Goal: Task Accomplishment & Management: Complete application form

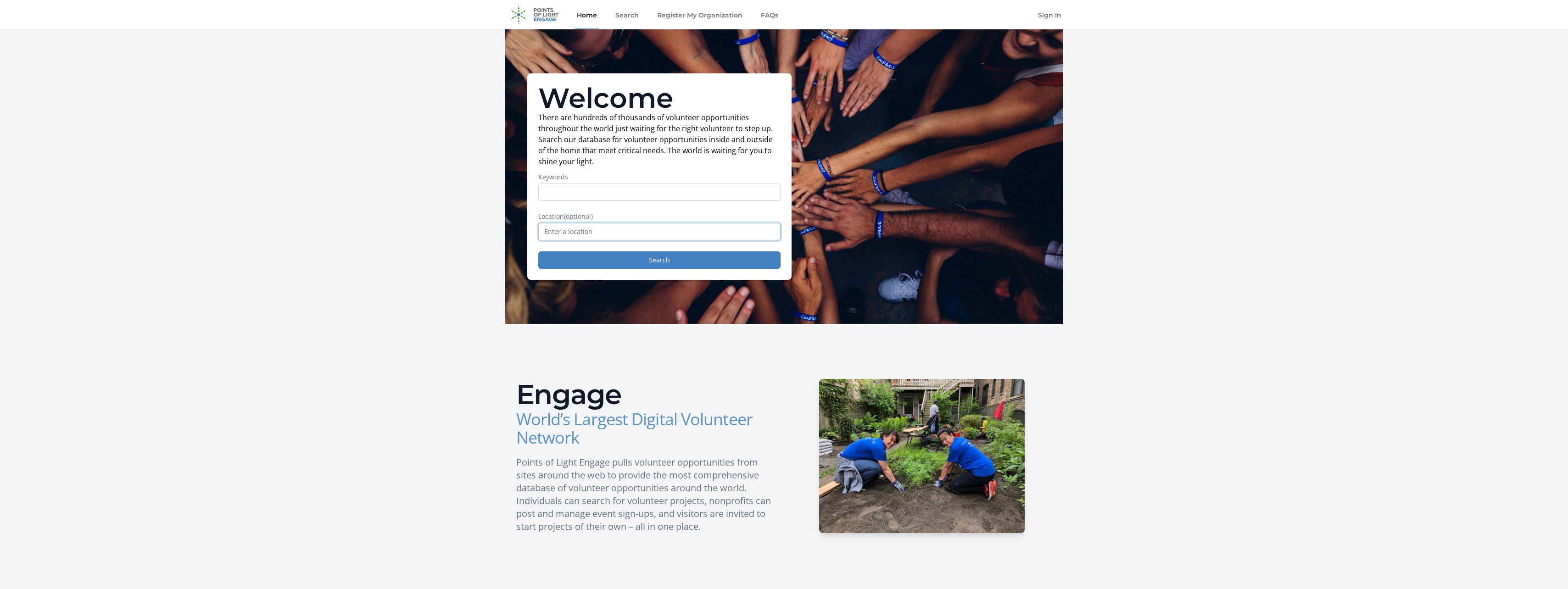
click at [618, 232] on input "text" at bounding box center [659, 231] width 242 height 18
type input "Kittery, ME, USA"
click at [616, 266] on button "Search" at bounding box center [659, 260] width 242 height 18
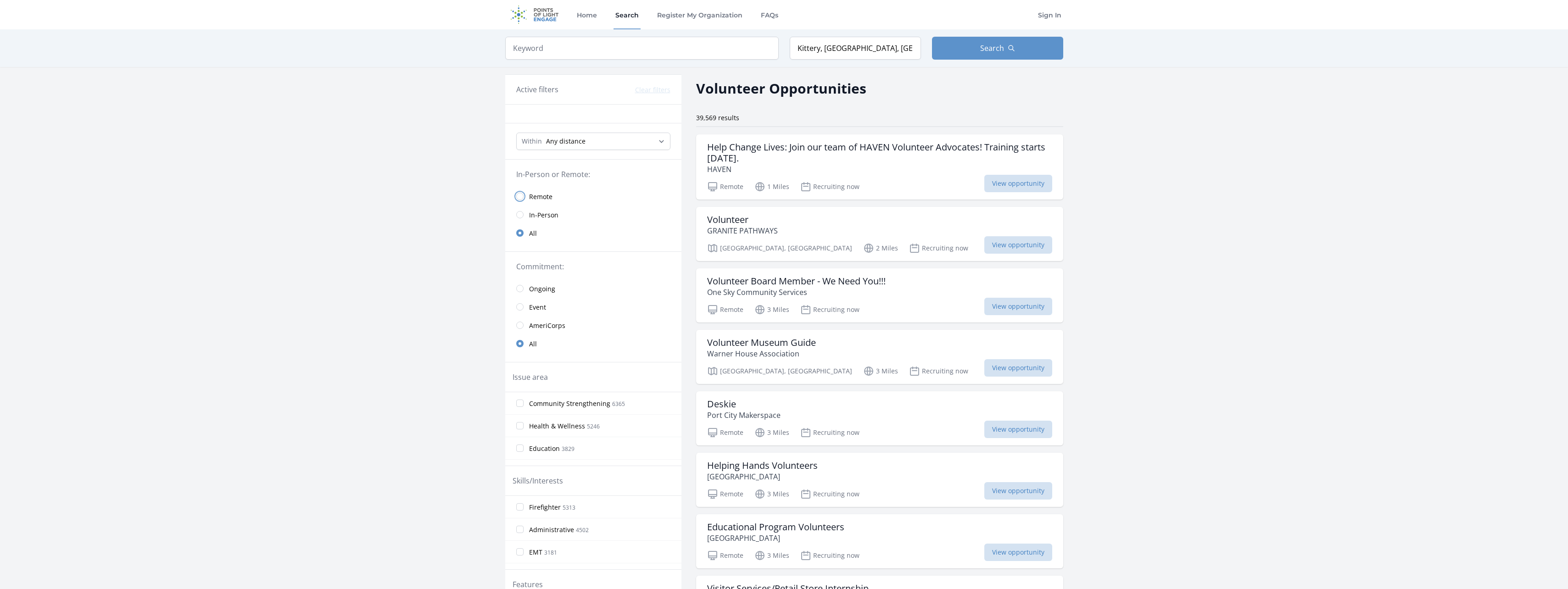
click at [521, 195] on input "radio" at bounding box center [520, 197] width 7 height 7
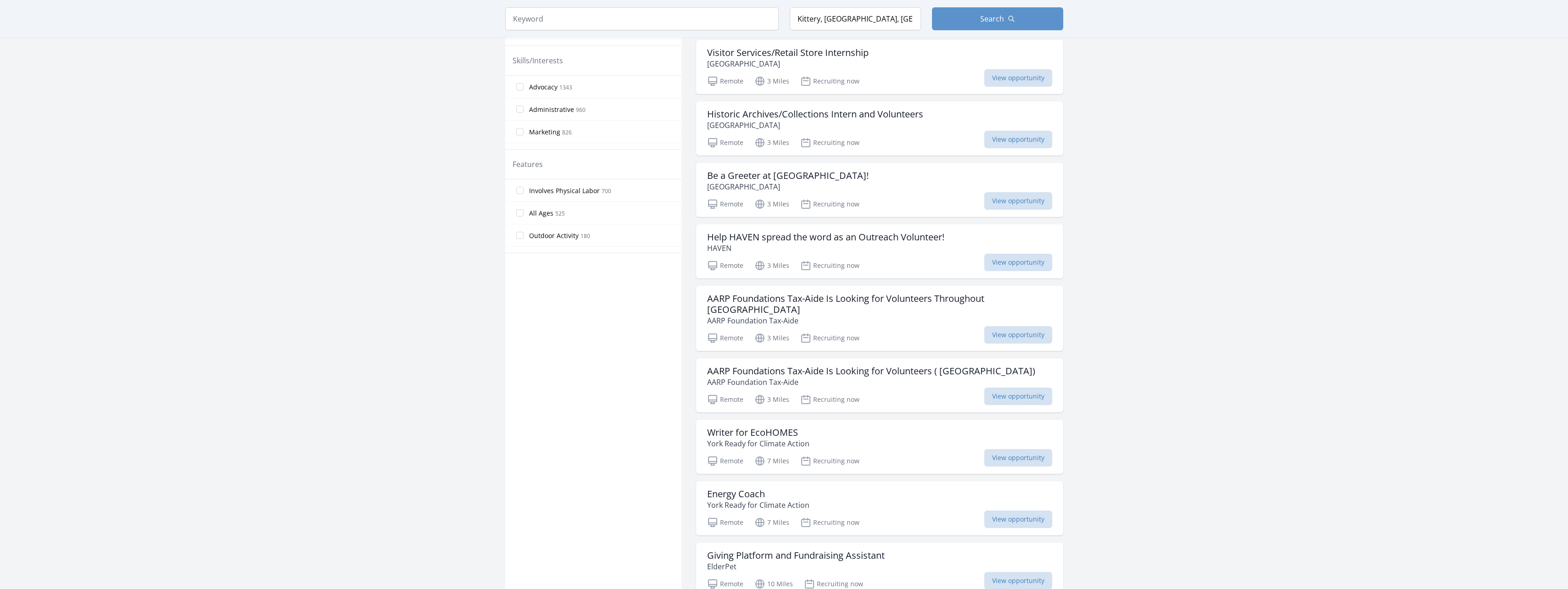
scroll to position [596, 0]
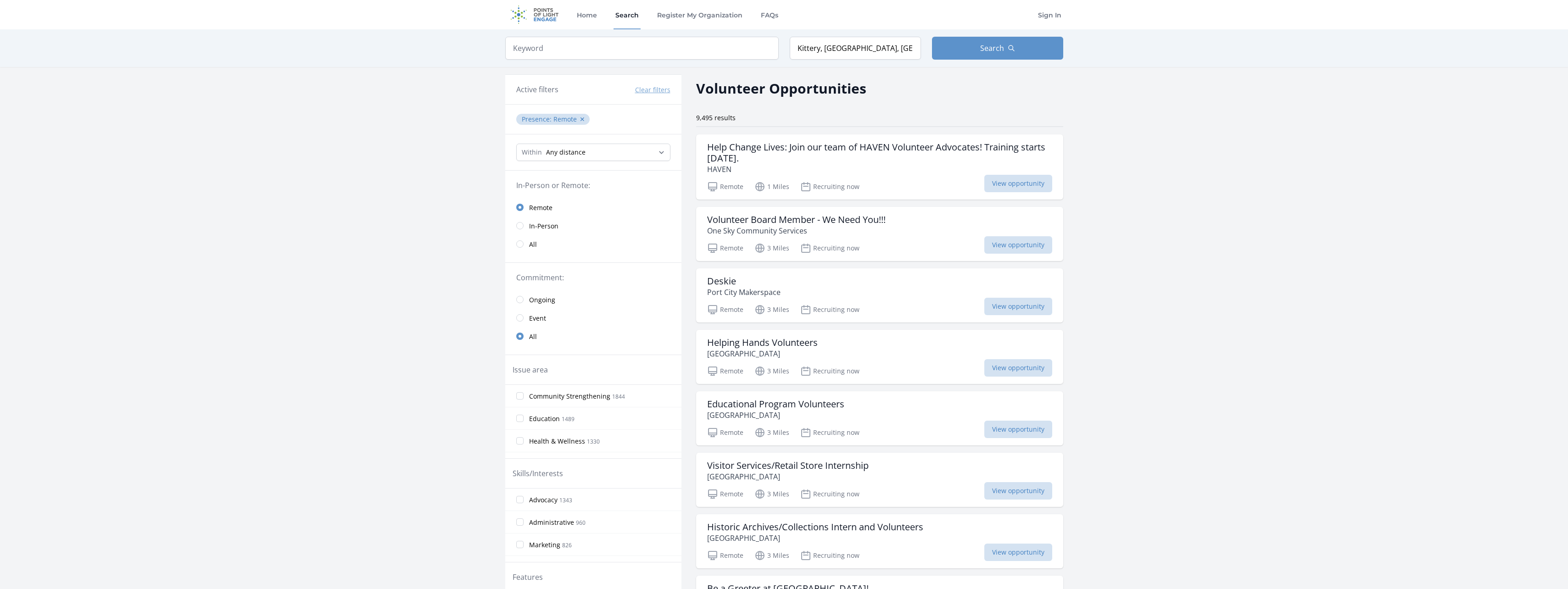
click at [541, 227] on span "In-Person" at bounding box center [544, 226] width 29 height 9
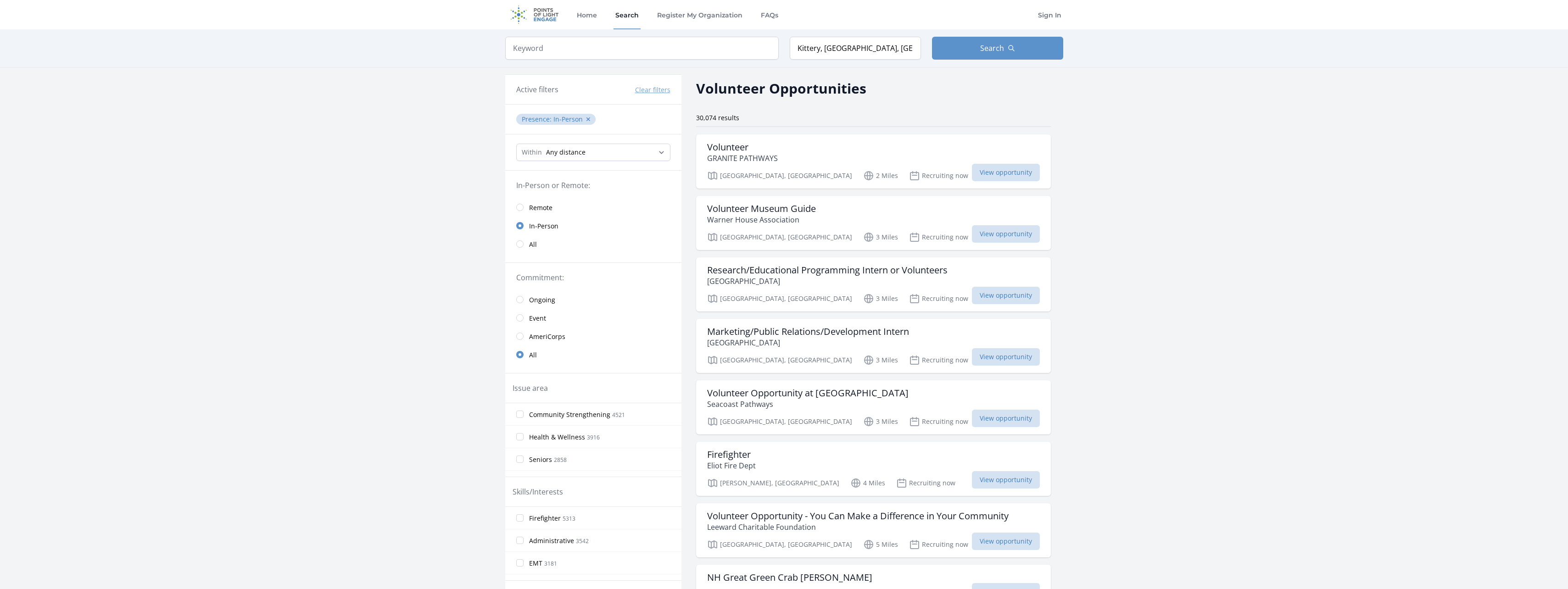
click at [534, 243] on span "All" at bounding box center [533, 244] width 8 height 9
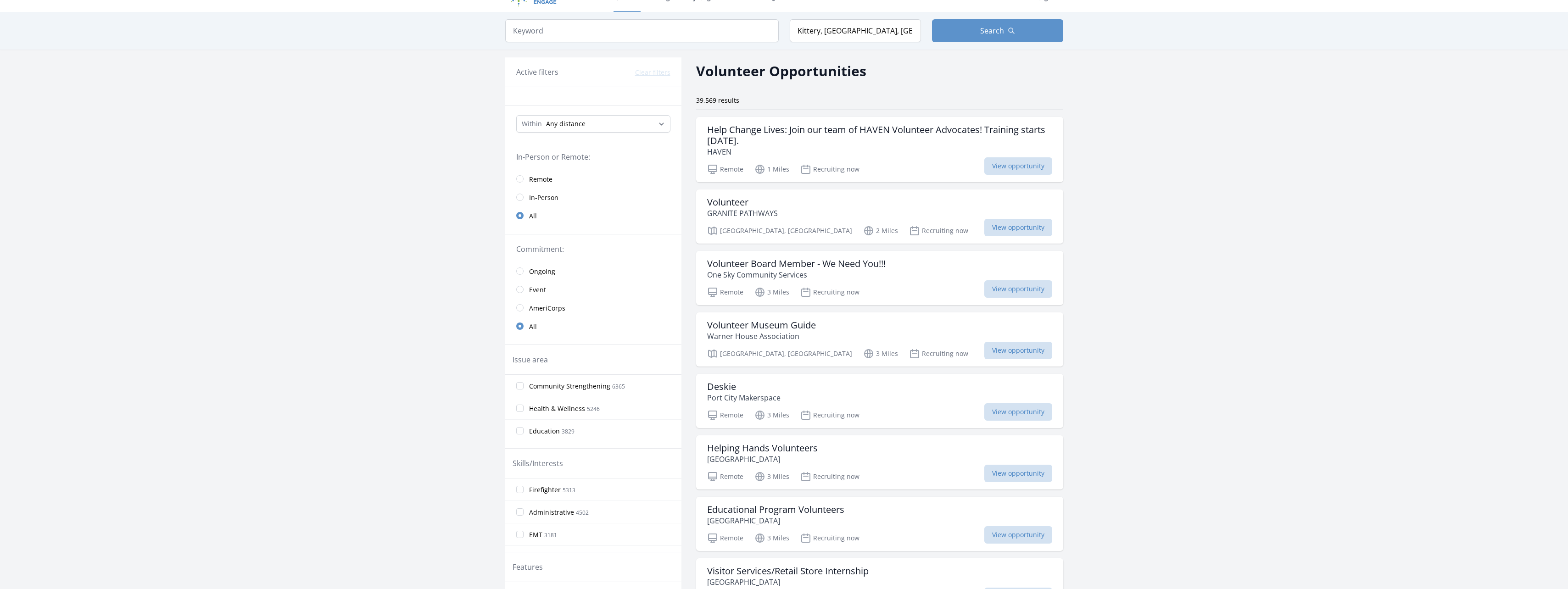
scroll to position [138, 0]
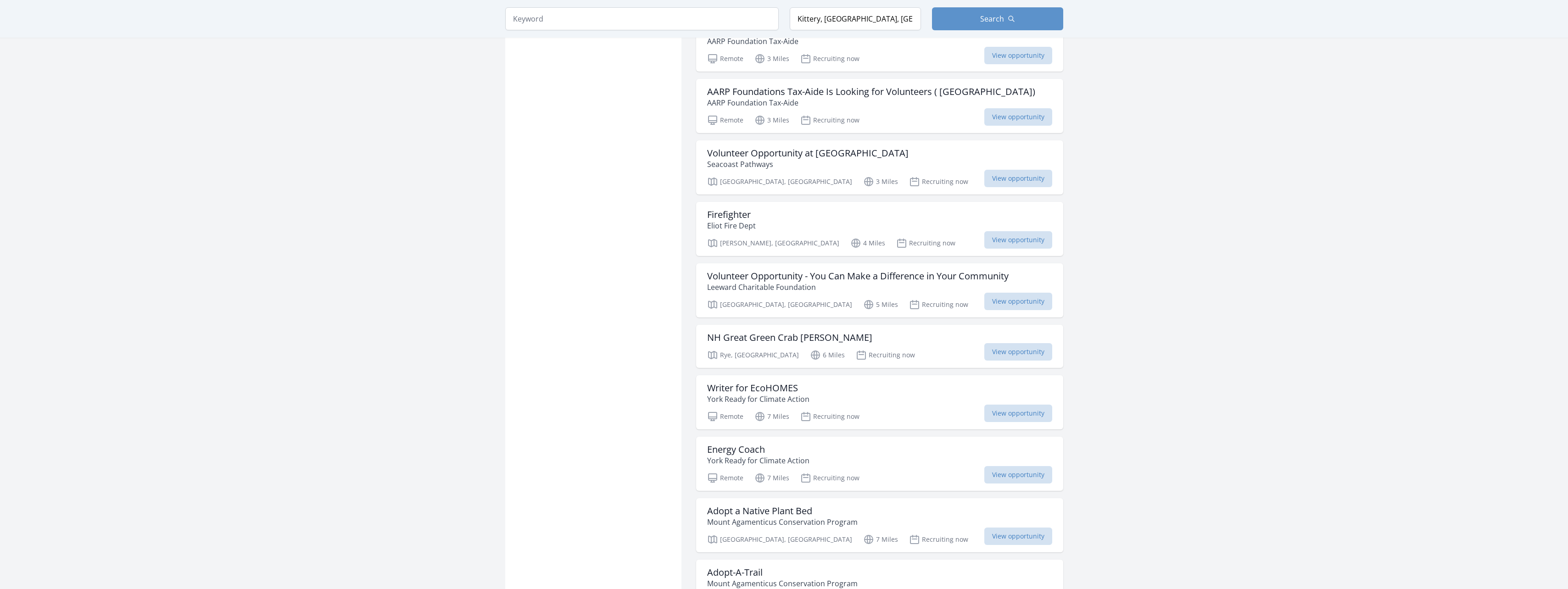
scroll to position [819, 0]
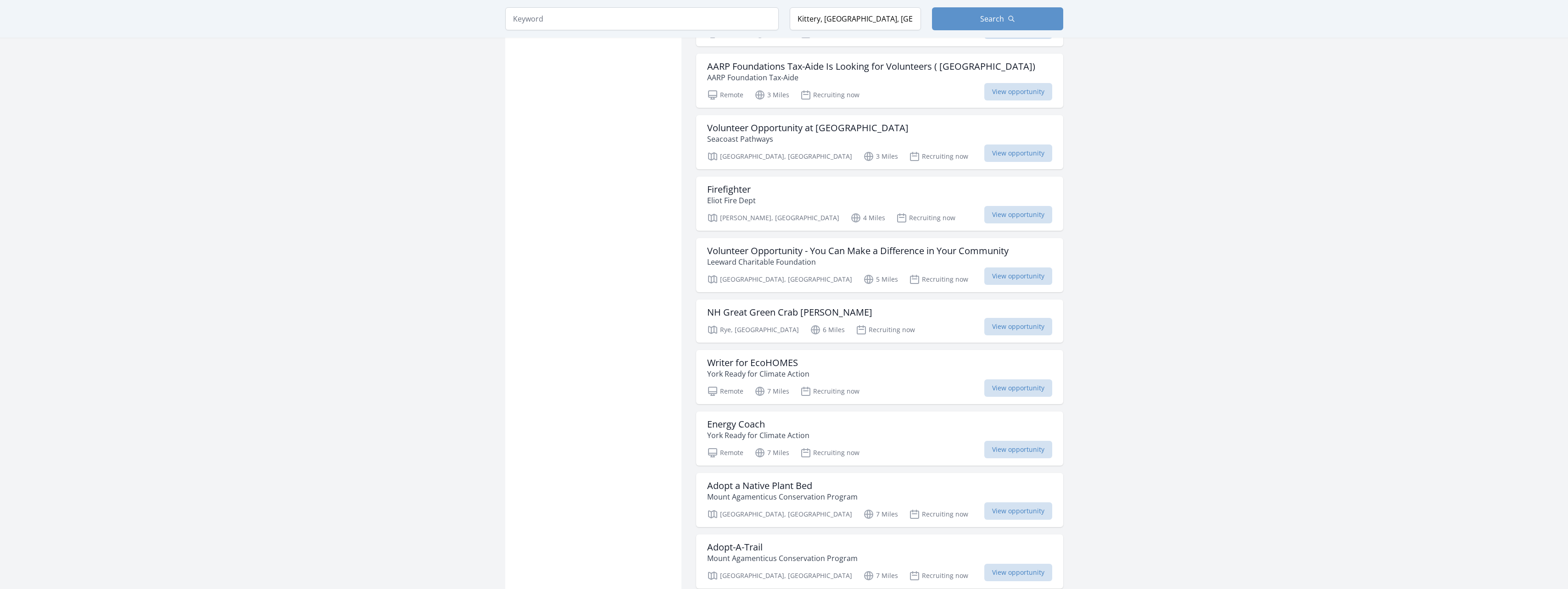
scroll to position [1009, 0]
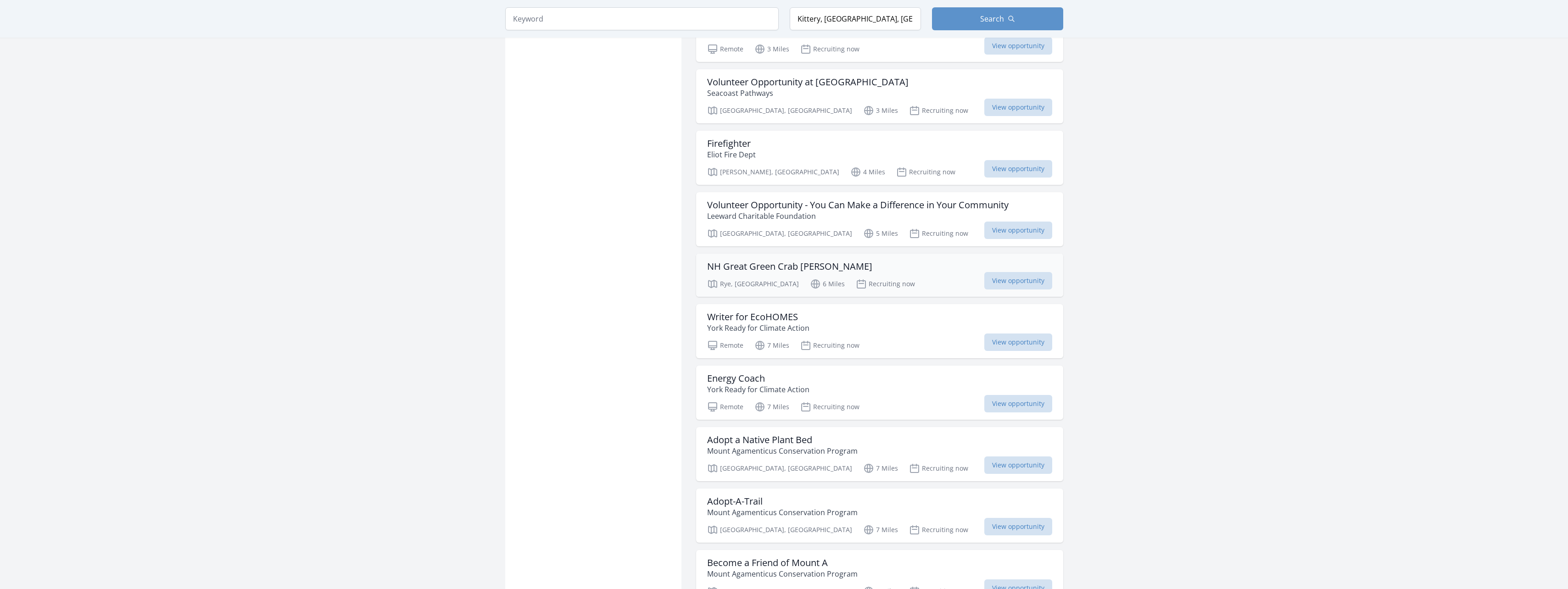
click at [774, 261] on h3 "NH Great Green Crab Hunt" at bounding box center [789, 267] width 165 height 11
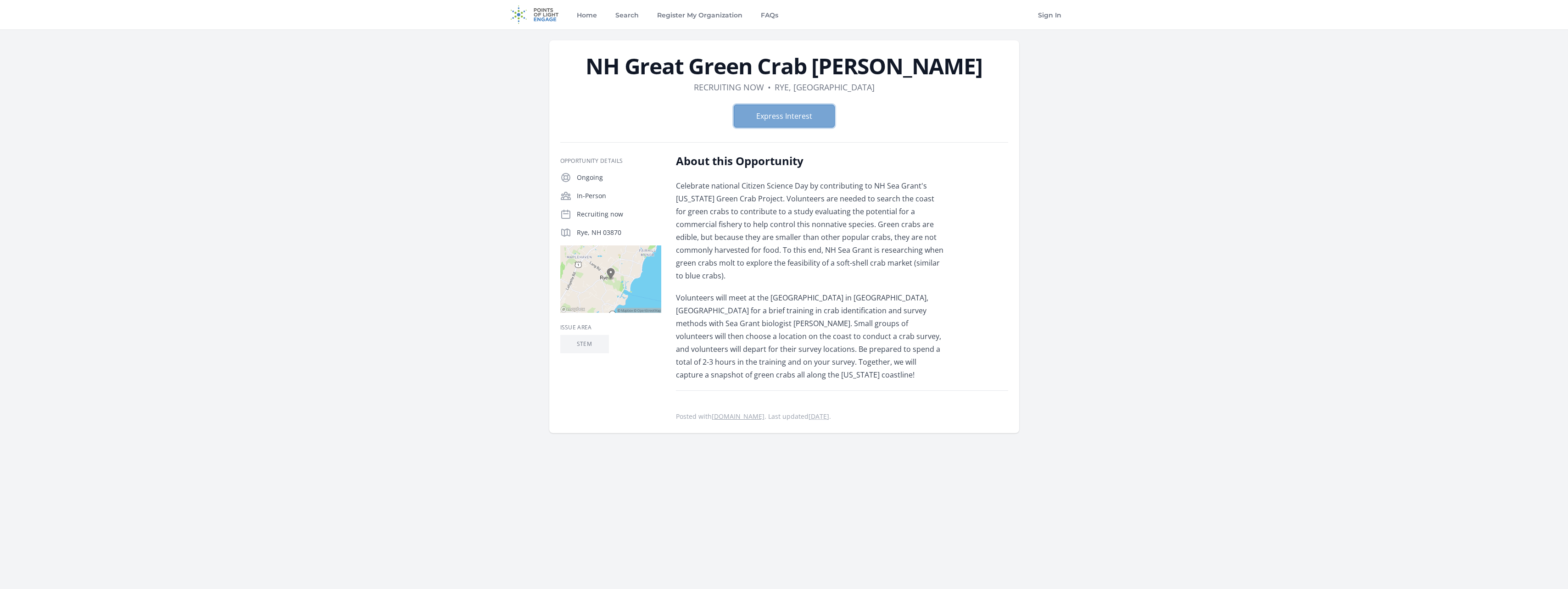
click at [763, 115] on button "Express Interest" at bounding box center [784, 116] width 101 height 23
drag, startPoint x: 929, startPoint y: 72, endPoint x: 626, endPoint y: 56, distance: 303.4
click at [626, 56] on h1 "NH Great Green Crab [PERSON_NAME]" at bounding box center [784, 66] width 448 height 22
drag, startPoint x: 626, startPoint y: 56, endPoint x: 667, endPoint y: 63, distance: 41.6
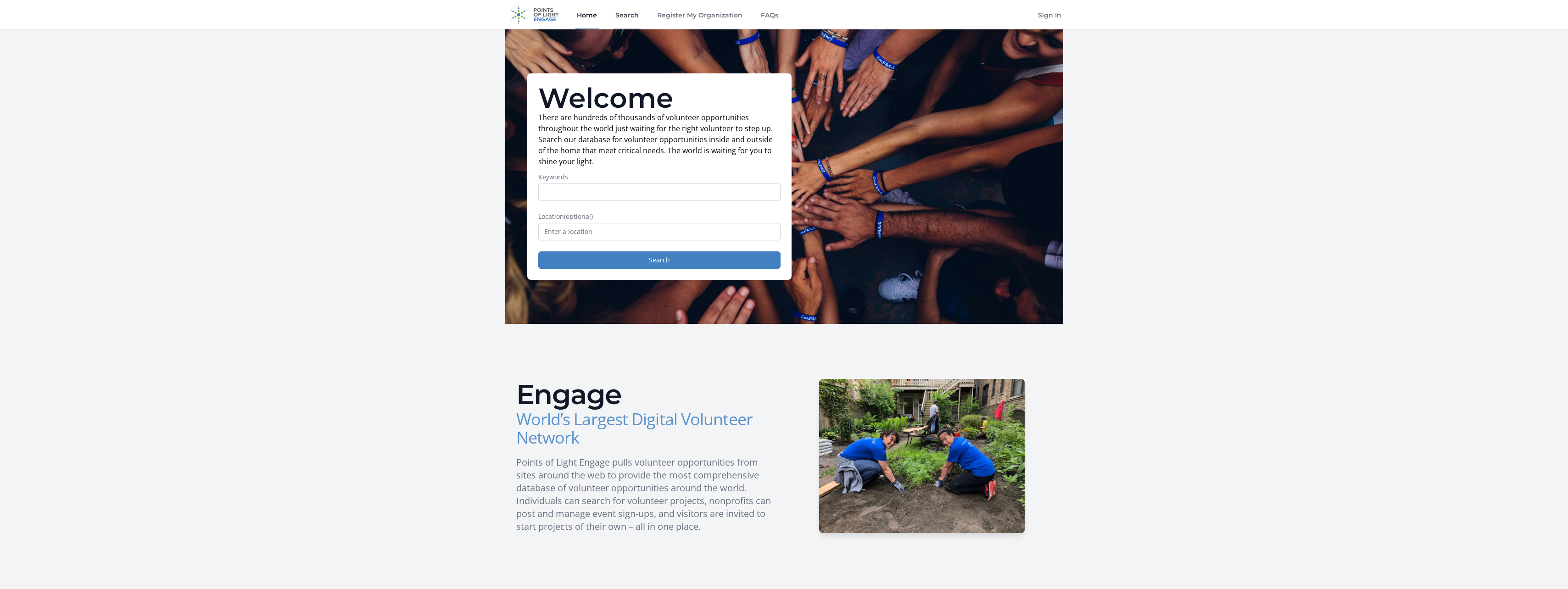
click at [636, 15] on link "Search" at bounding box center [627, 15] width 27 height 29
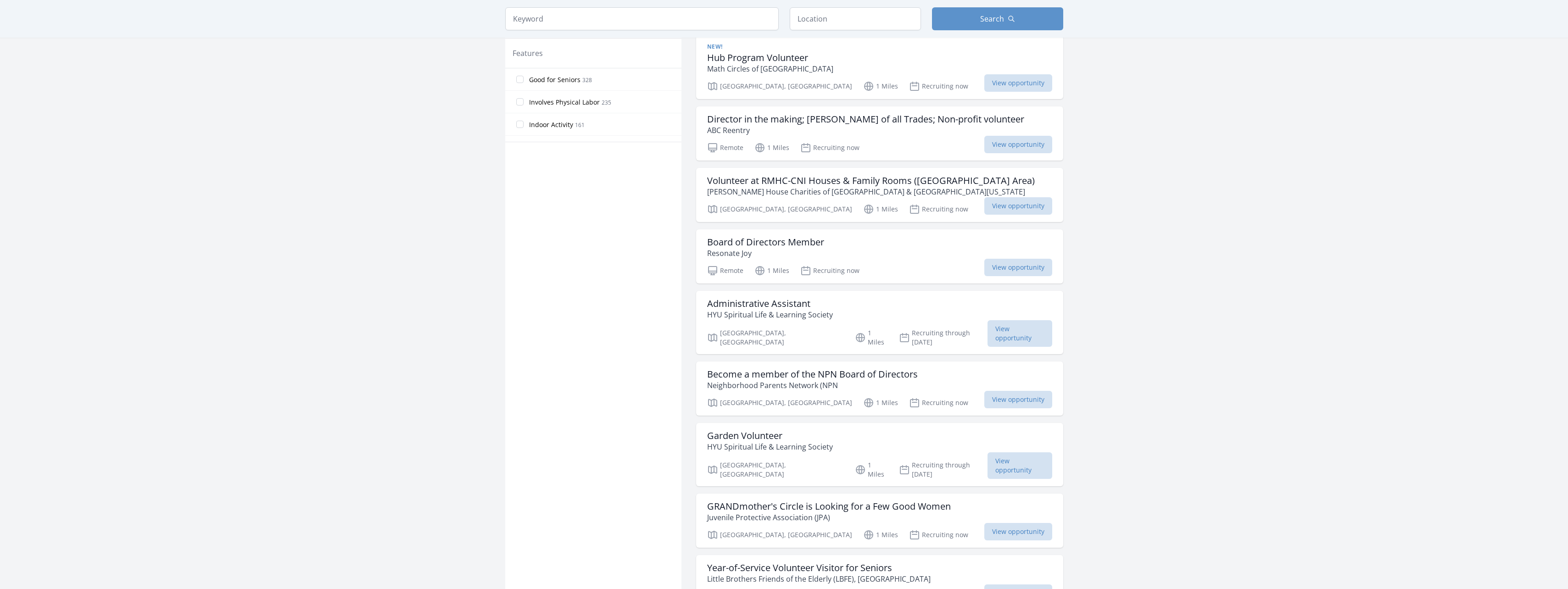
scroll to position [642, 0]
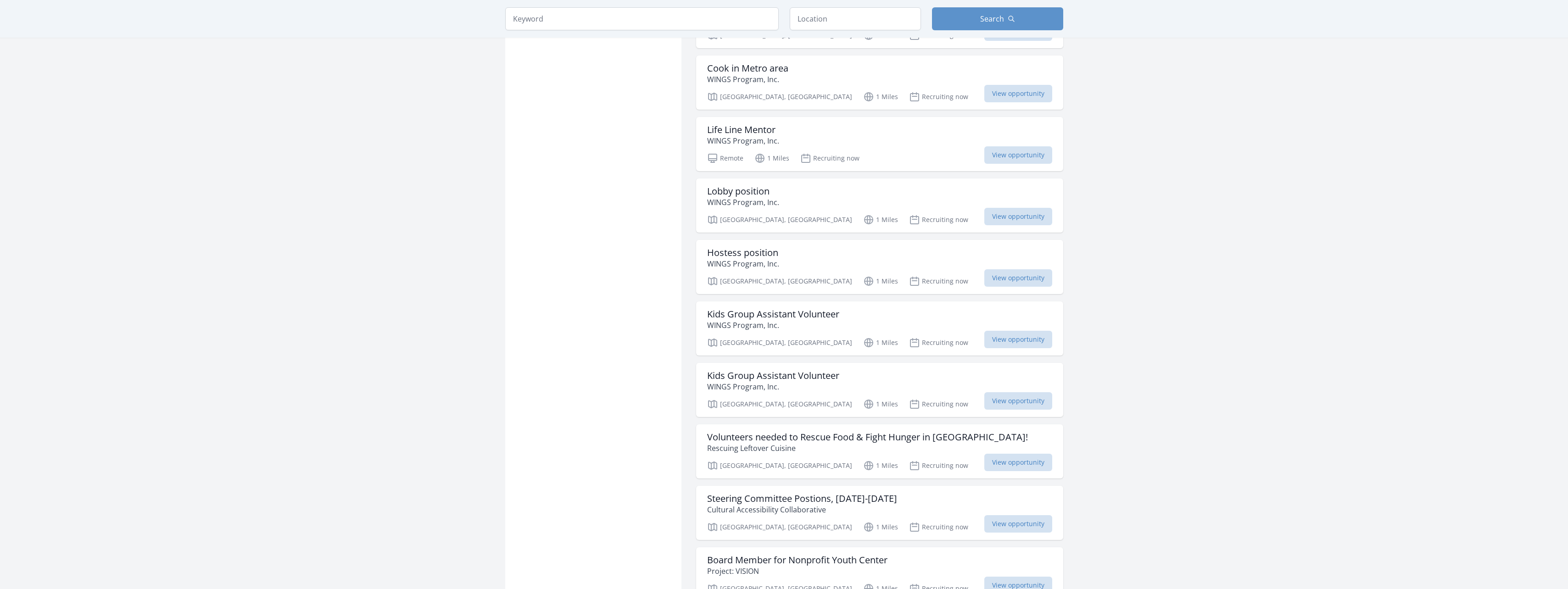
scroll to position [137, 0]
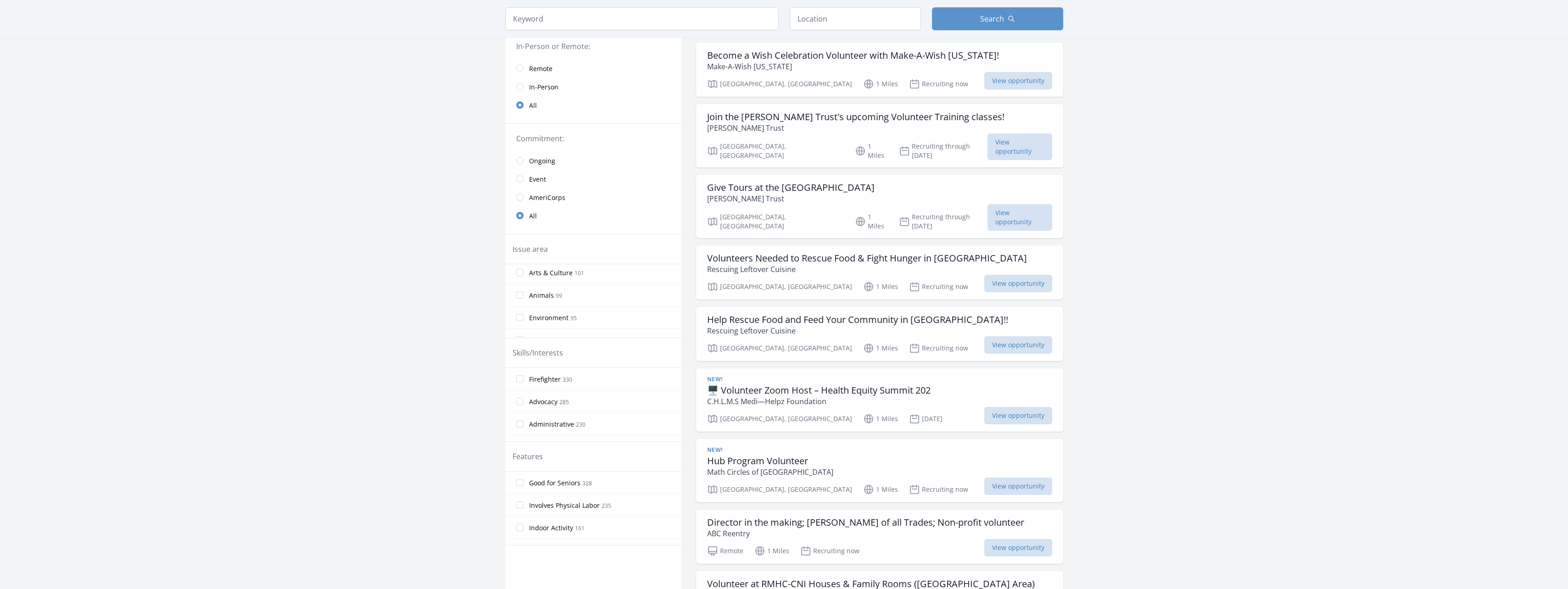
scroll to position [229, 0]
click at [516, 271] on input "Animals 99" at bounding box center [520, 271] width 7 height 7
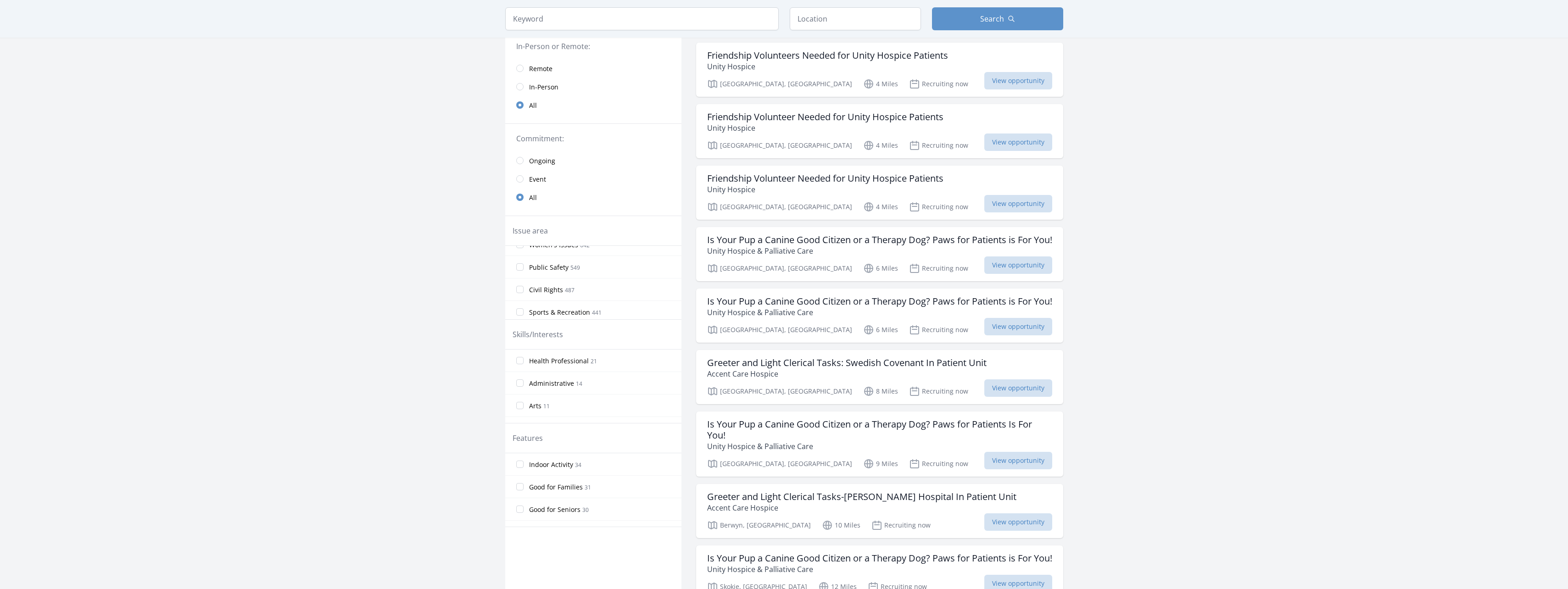
scroll to position [349, 0]
click at [521, 291] on input "Women's Issues 642" at bounding box center [520, 290] width 7 height 7
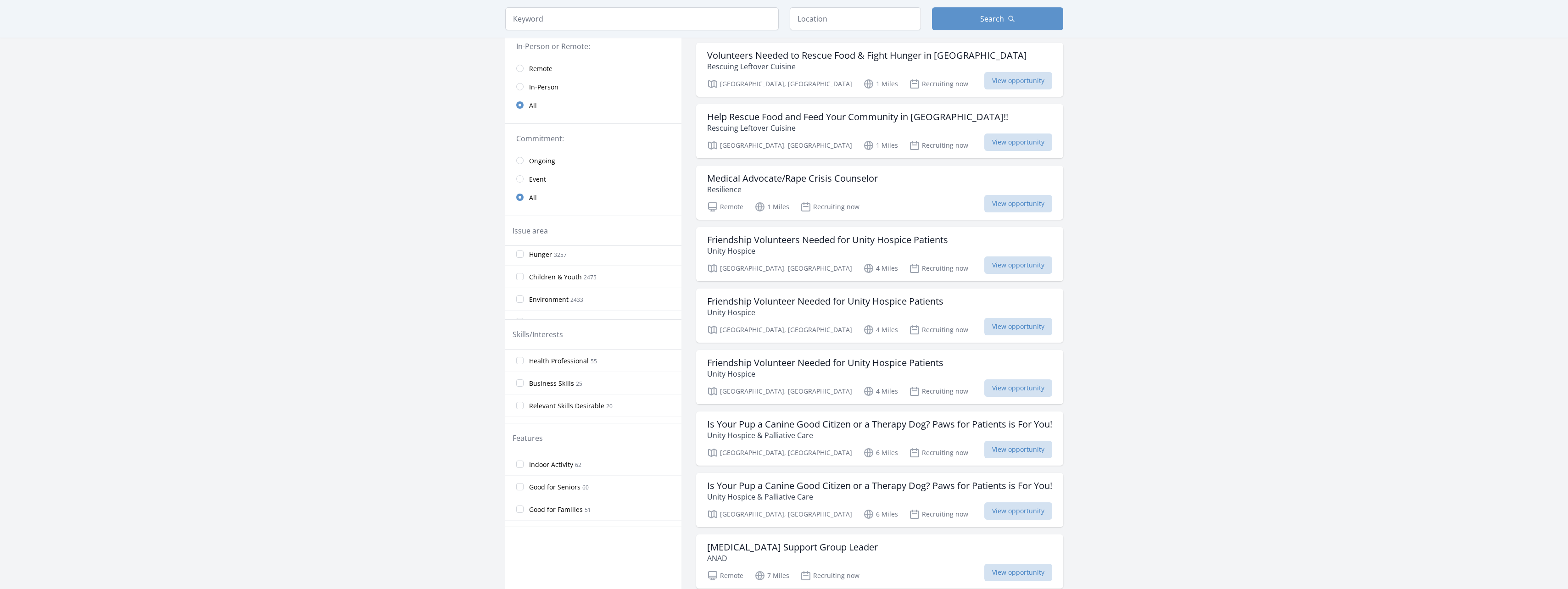
scroll to position [184, 0]
click at [520, 256] on input "Environment 2433" at bounding box center [520, 253] width 7 height 7
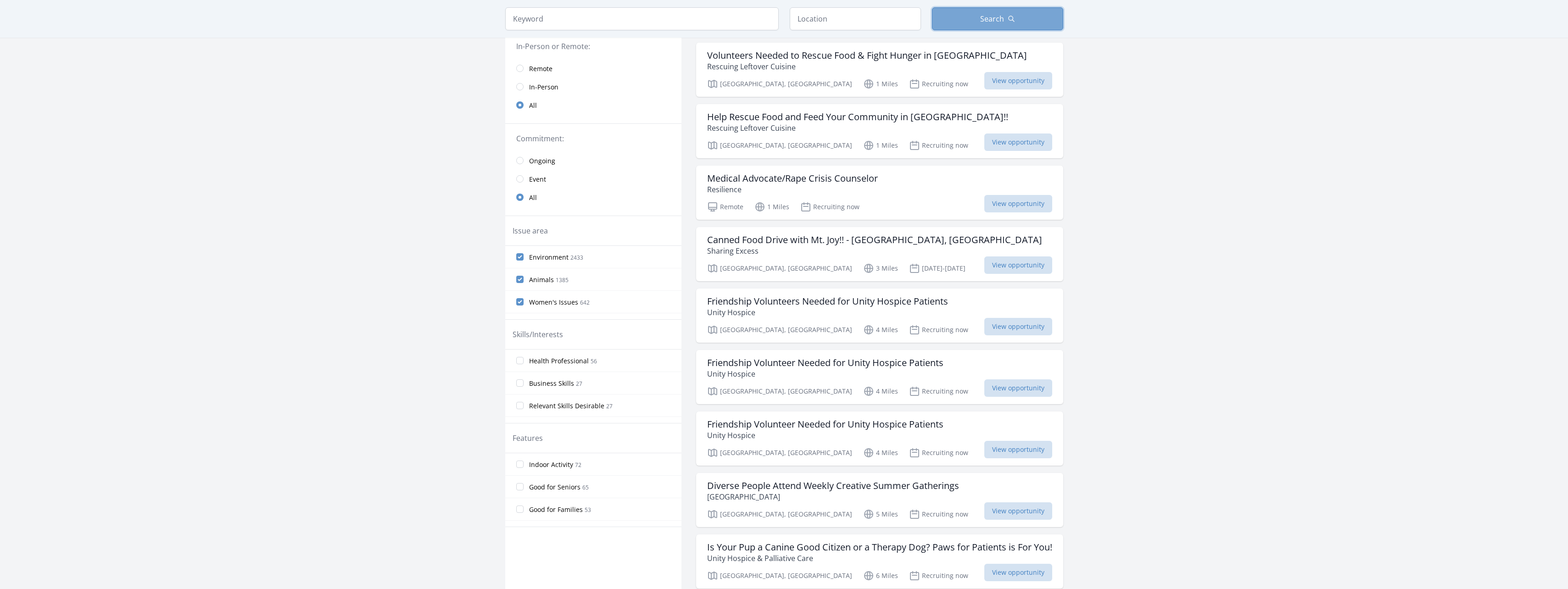
click at [1037, 23] on button "Search" at bounding box center [998, 19] width 131 height 23
click at [521, 302] on input "Women's Issues 642" at bounding box center [520, 302] width 7 height 7
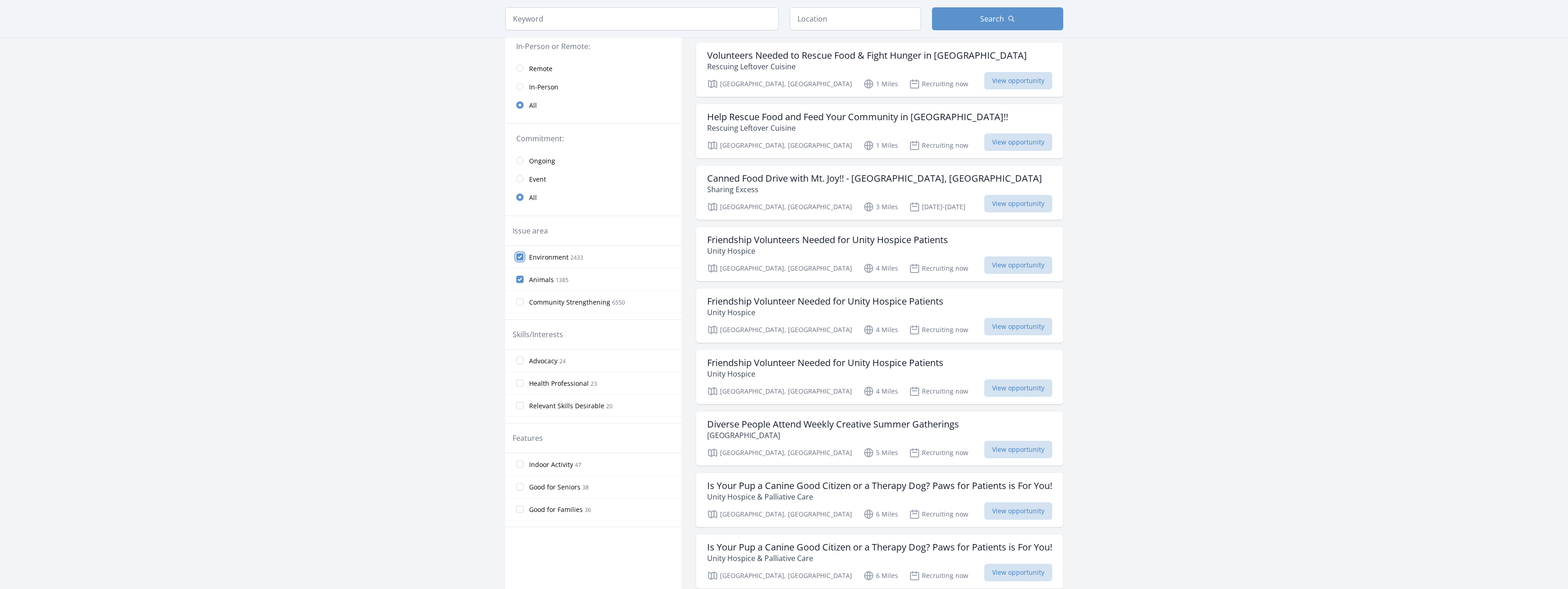
click at [519, 256] on input "Environment 2433" at bounding box center [520, 257] width 7 height 7
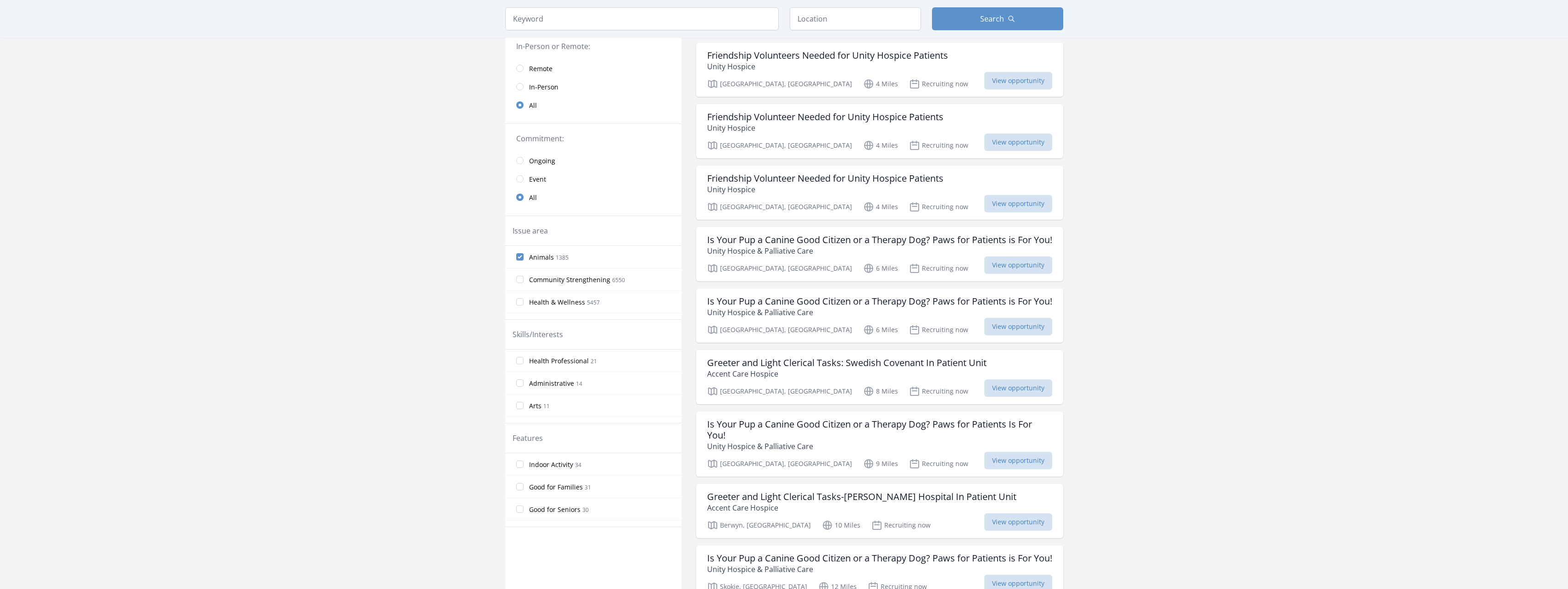
scroll to position [0, 0]
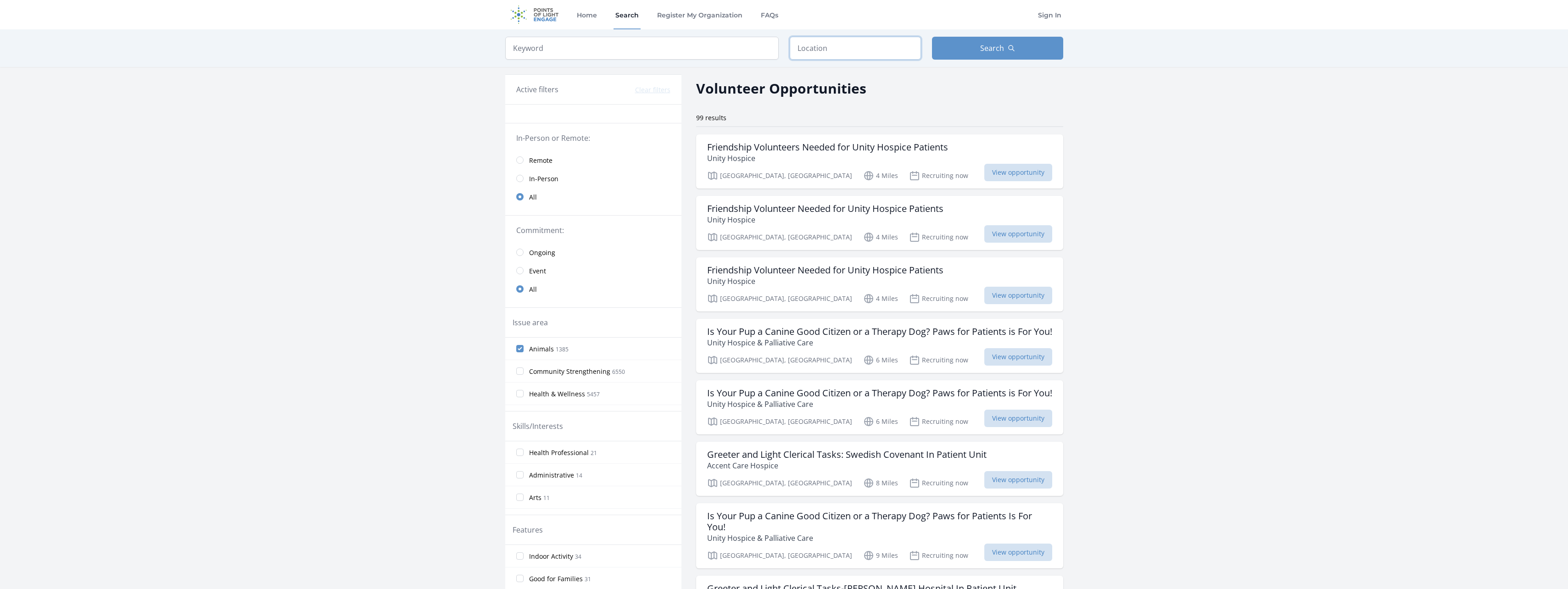
click at [843, 49] on input "text" at bounding box center [855, 48] width 131 height 23
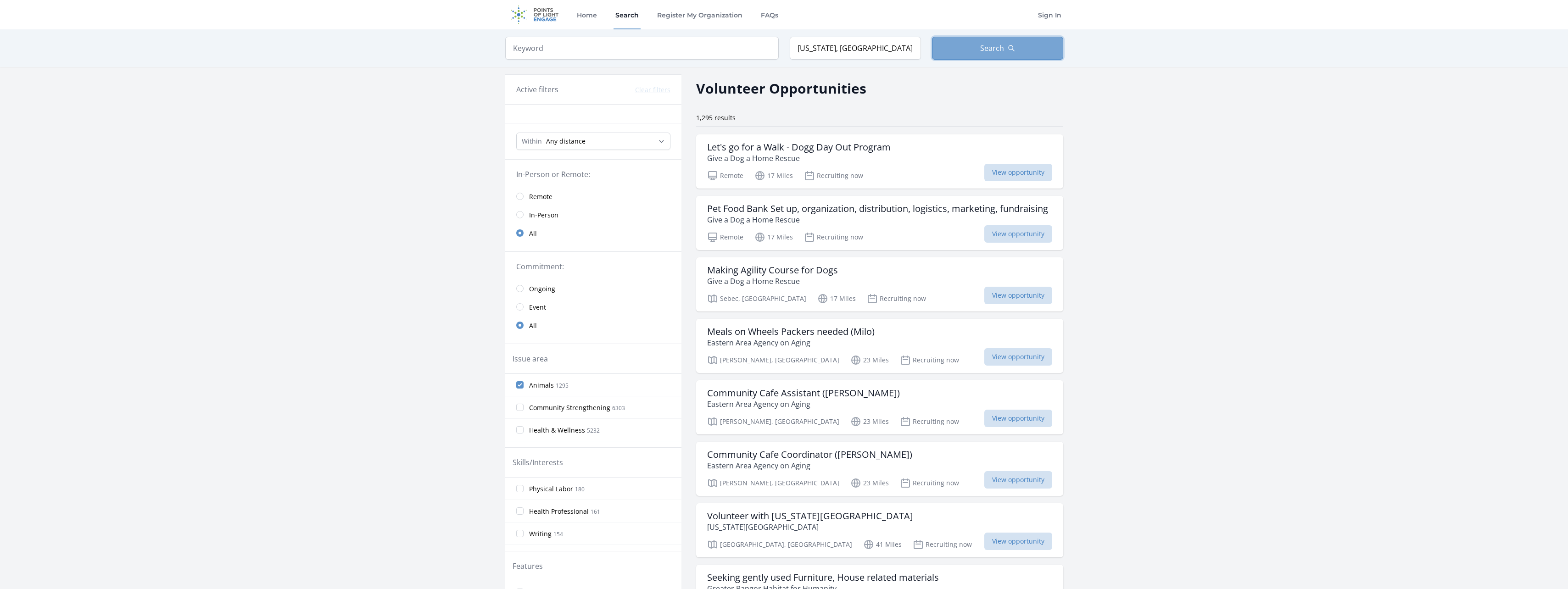
click at [985, 49] on span "Search" at bounding box center [992, 48] width 24 height 11
click at [841, 46] on input "Maine, USA" at bounding box center [855, 48] width 131 height 23
drag, startPoint x: 841, startPoint y: 46, endPoint x: 789, endPoint y: 44, distance: 52.0
click at [788, 44] on form "Keyword Location Maine, USA Search" at bounding box center [784, 48] width 558 height 23
type input "Kittery, ME, USA"
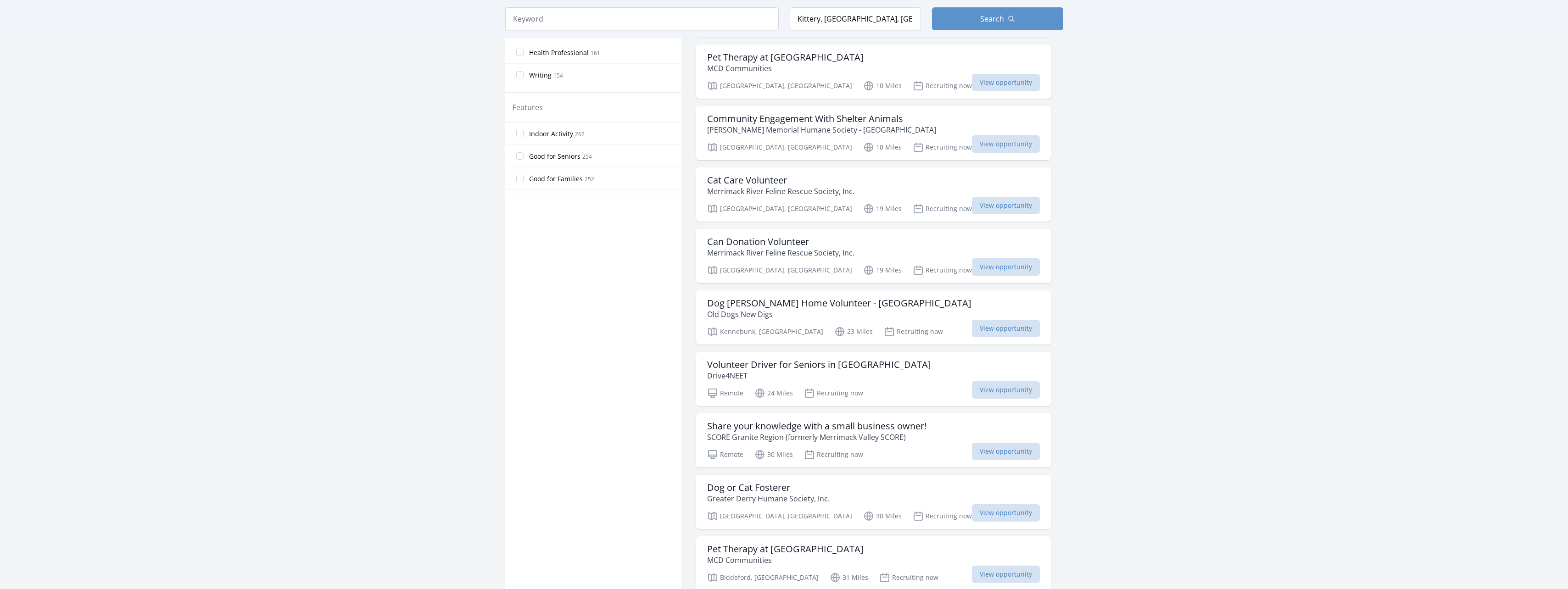
scroll to position [504, 0]
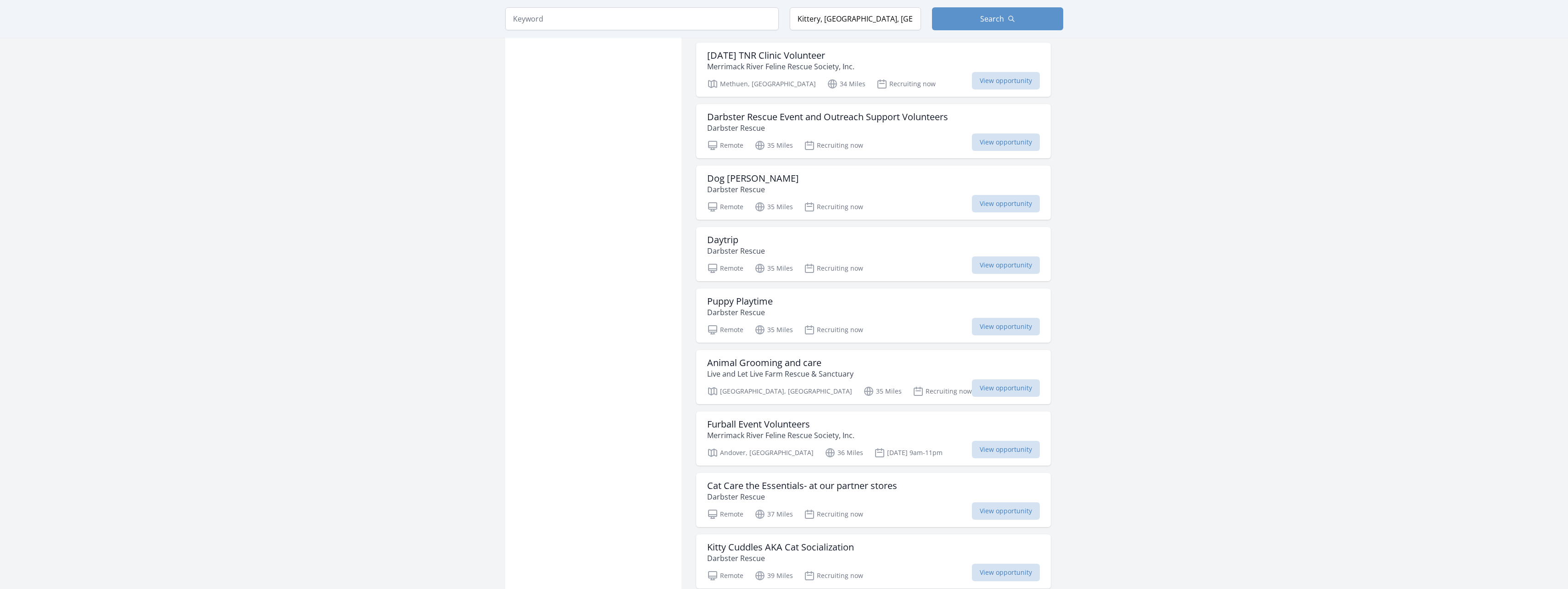
scroll to position [1101, 0]
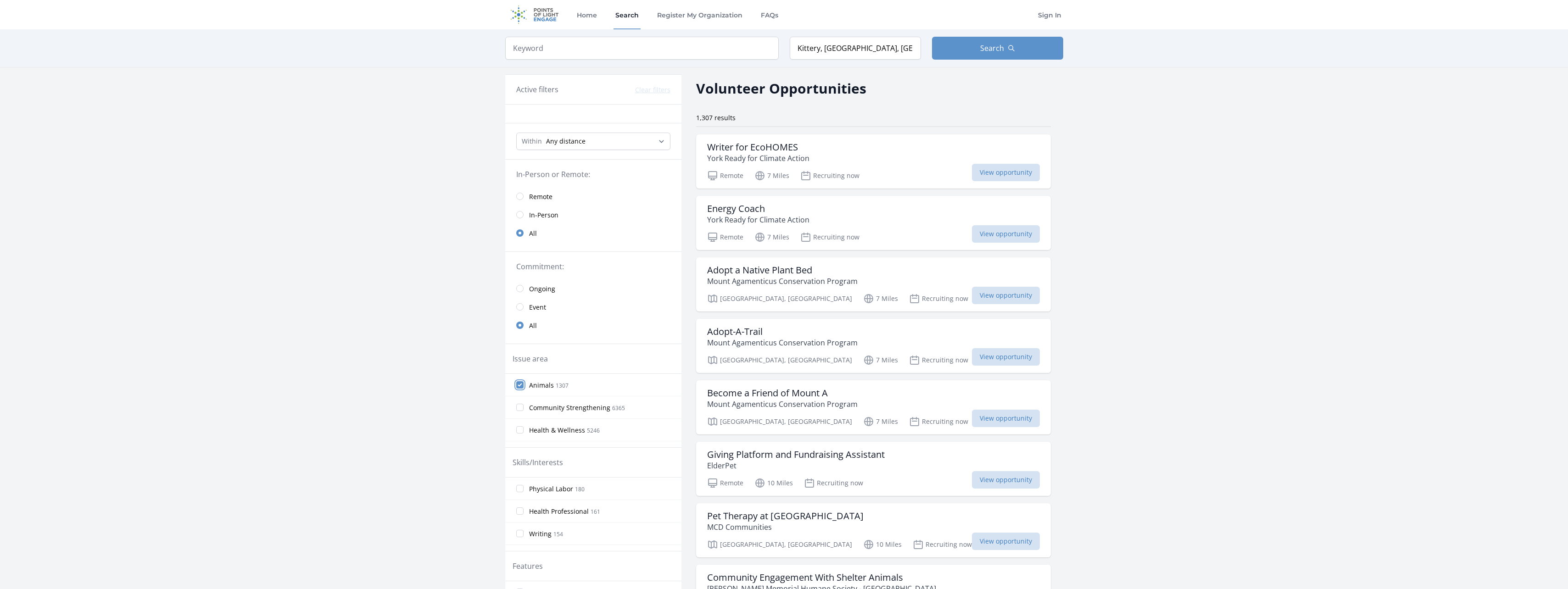
click at [521, 382] on input "Animals 1307" at bounding box center [520, 385] width 7 height 7
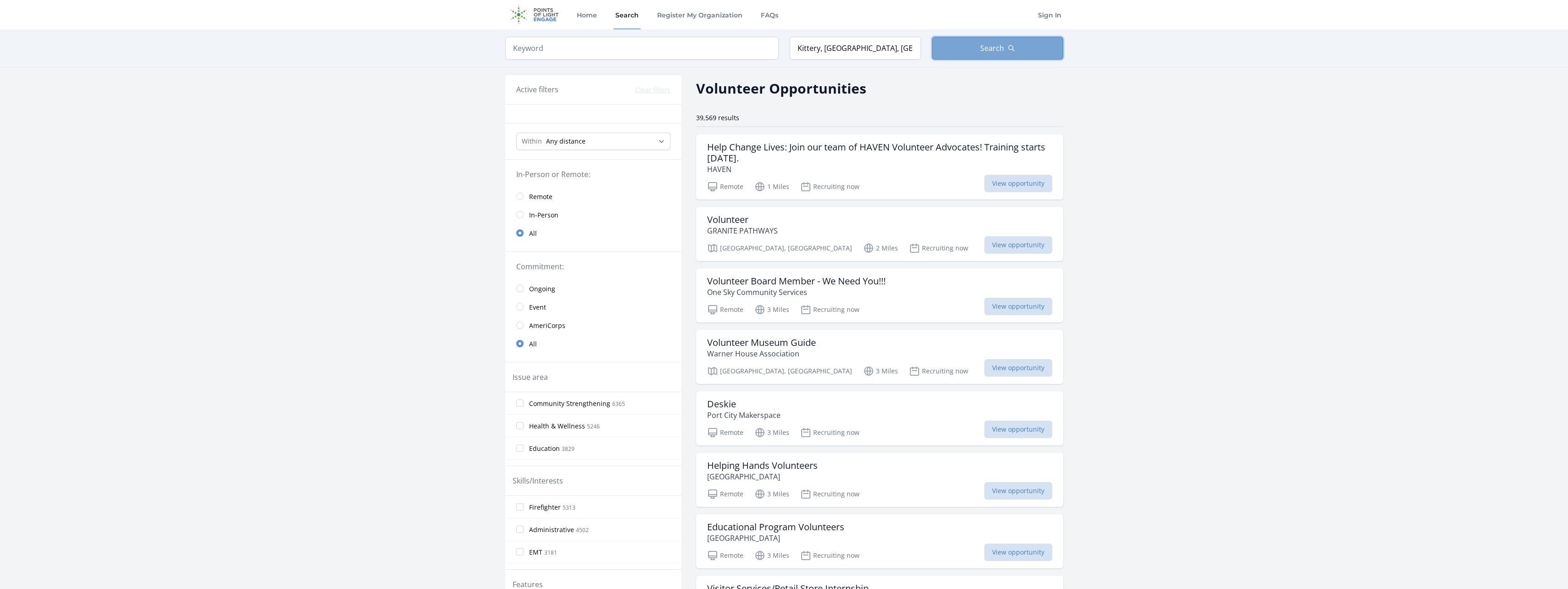
click at [1019, 46] on button "Search" at bounding box center [998, 48] width 131 height 23
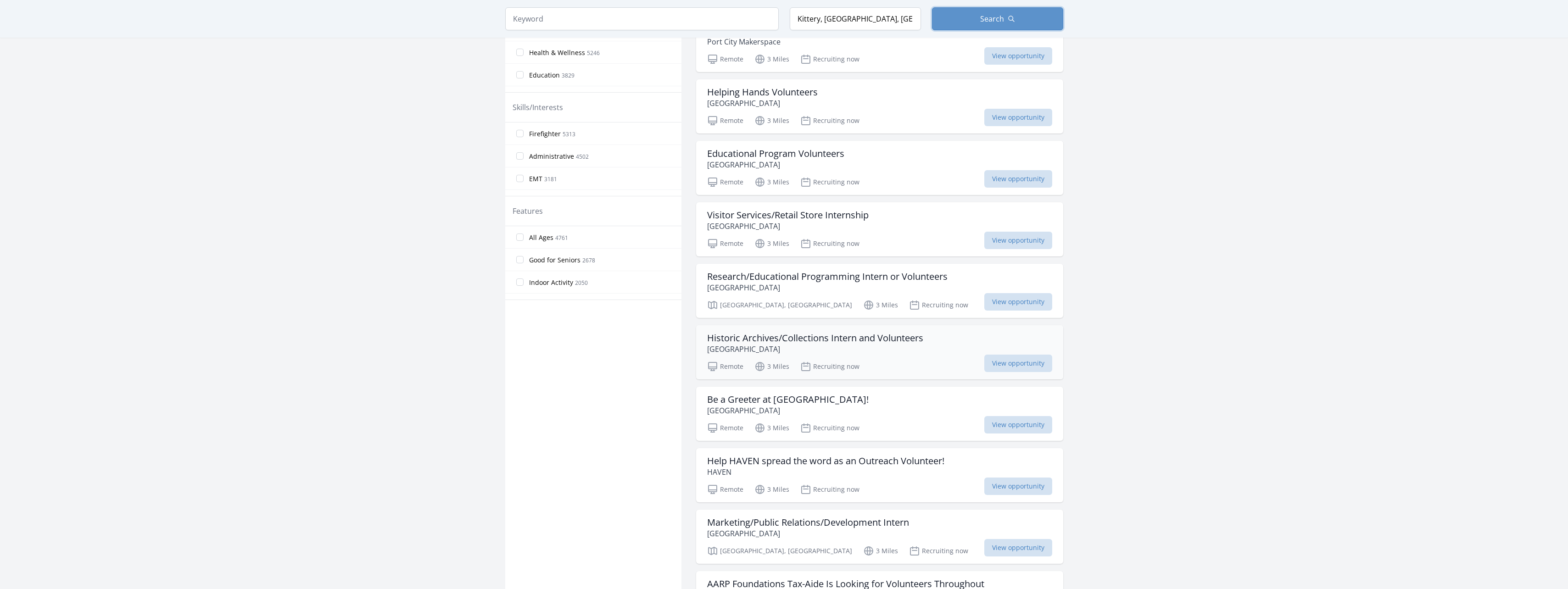
scroll to position [551, 0]
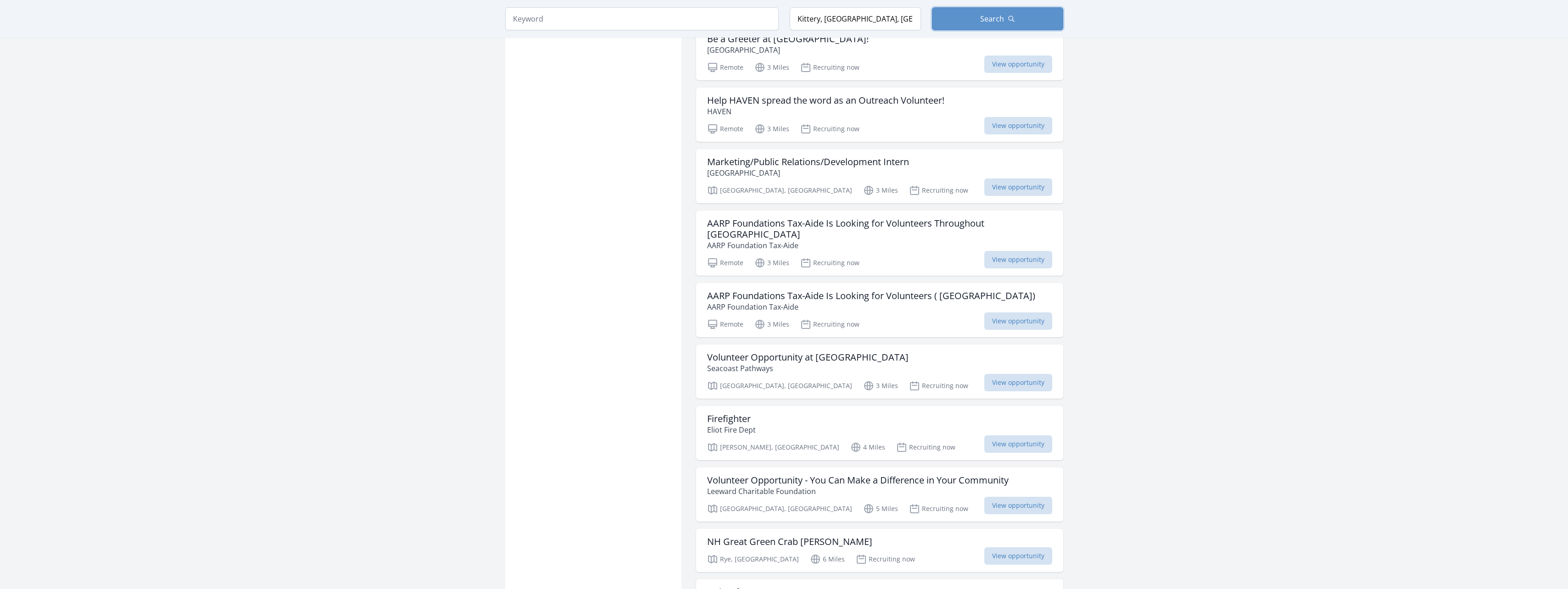
scroll to position [918, 0]
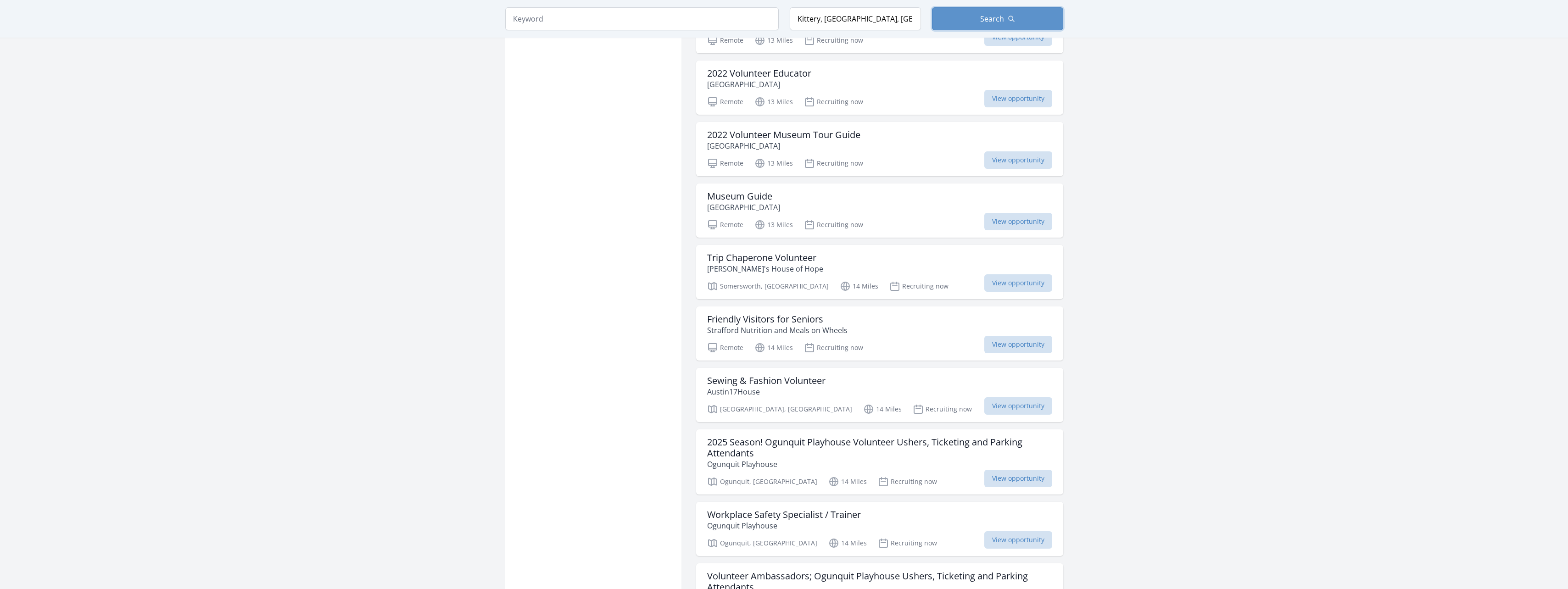
scroll to position [2982, 0]
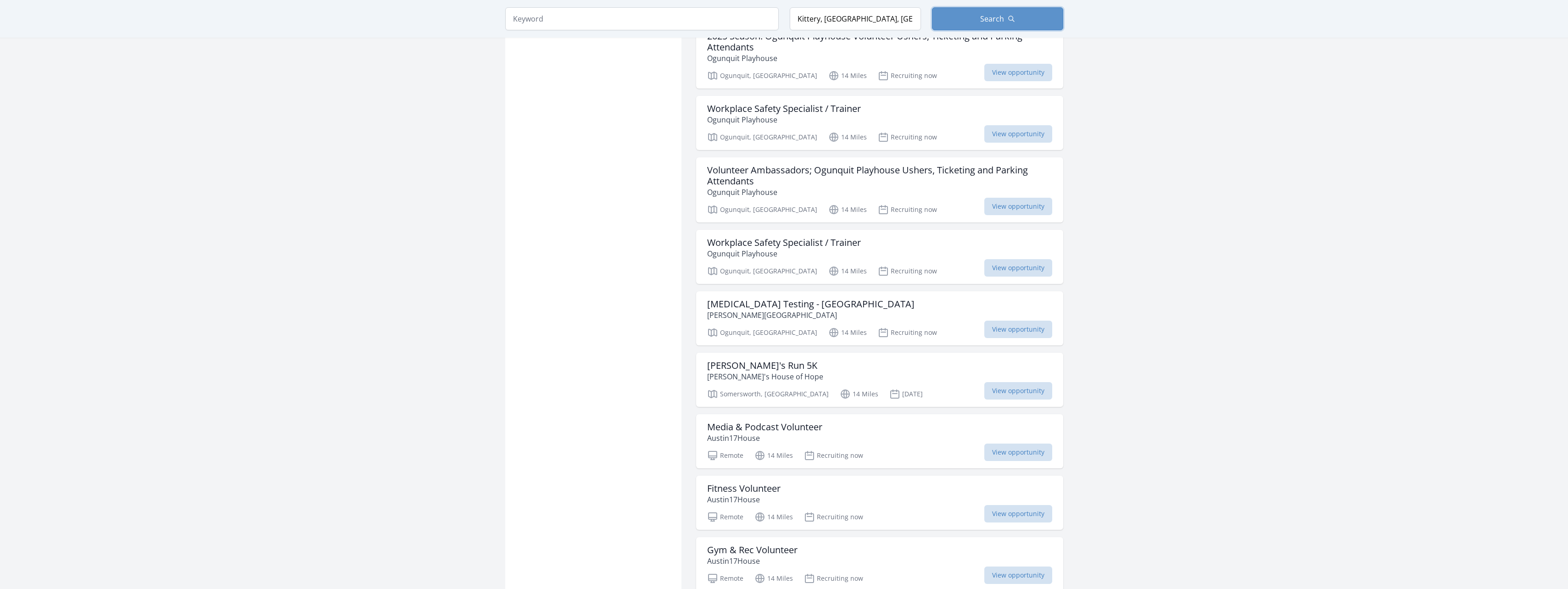
scroll to position [3992, 0]
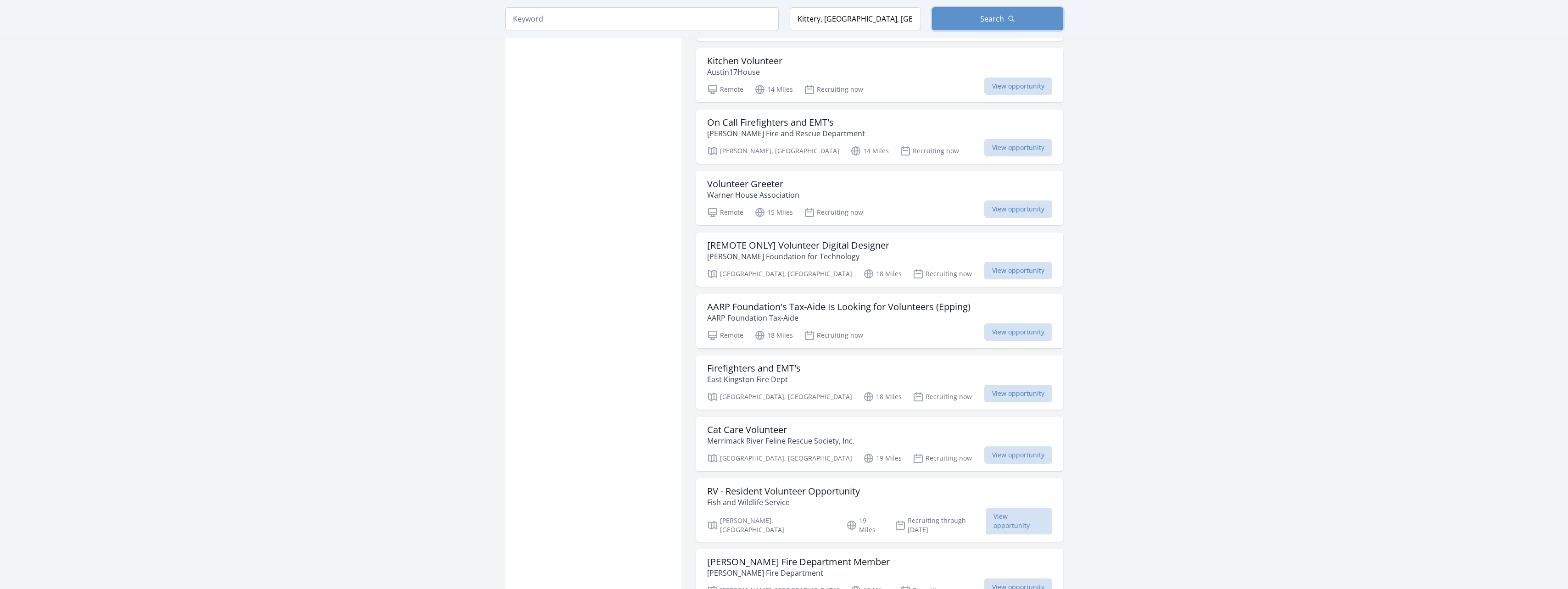
scroll to position [5735, 0]
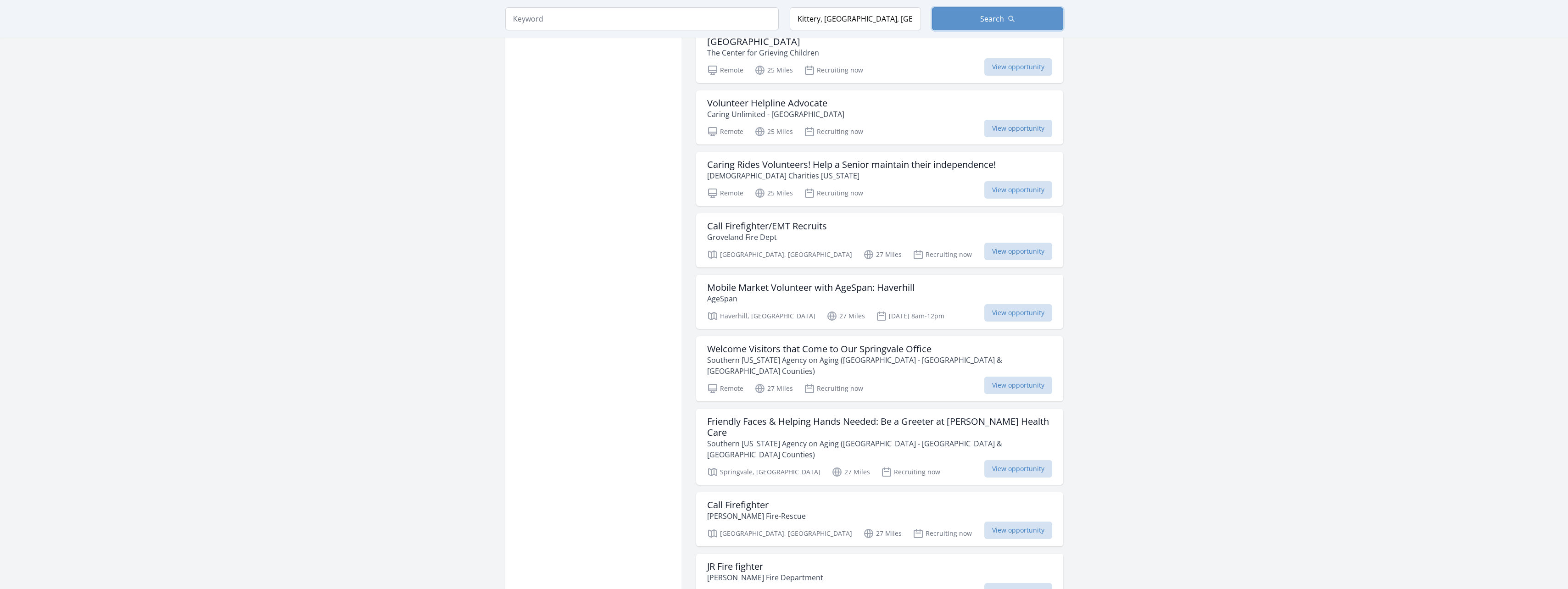
scroll to position [6960, 0]
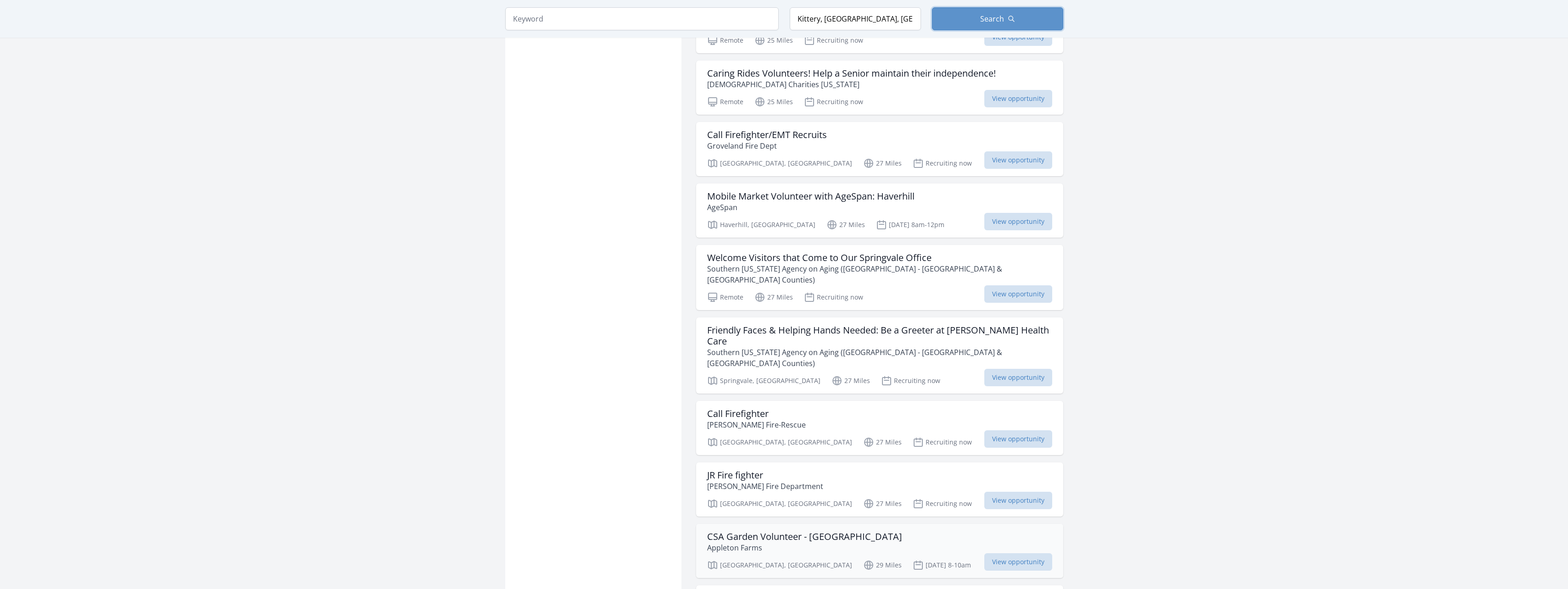
scroll to position [7064, 0]
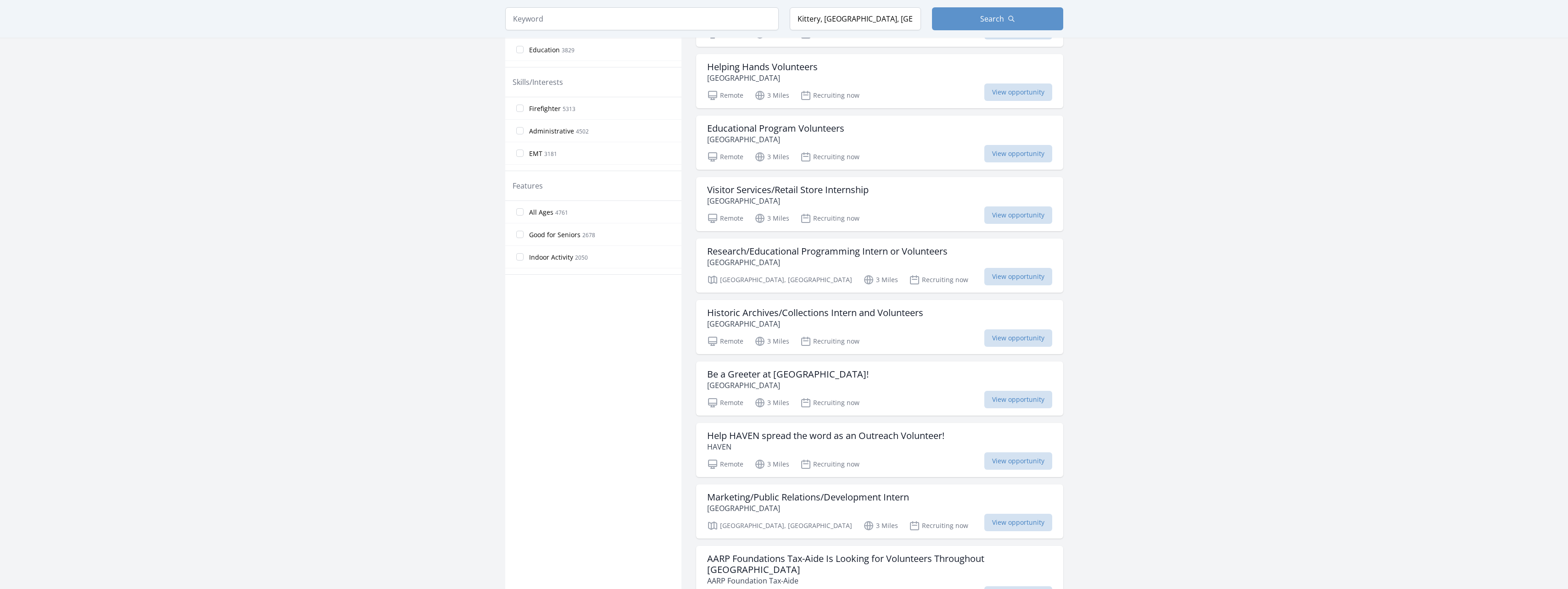
scroll to position [0, 0]
